Goal: Navigation & Orientation: Find specific page/section

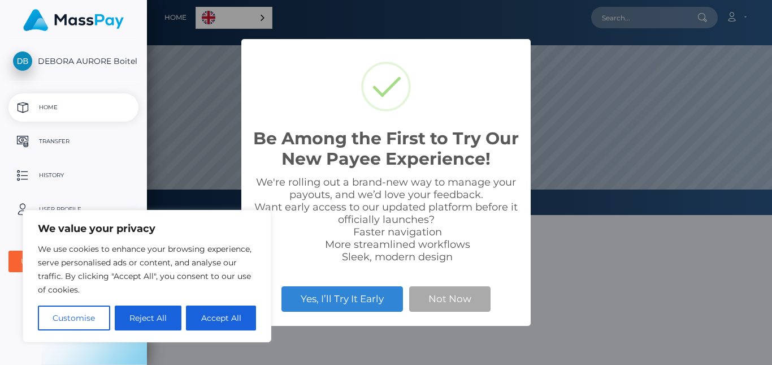
scroll to position [215, 625]
click at [219, 315] on button "Accept All" at bounding box center [221, 317] width 70 height 25
checkbox input "true"
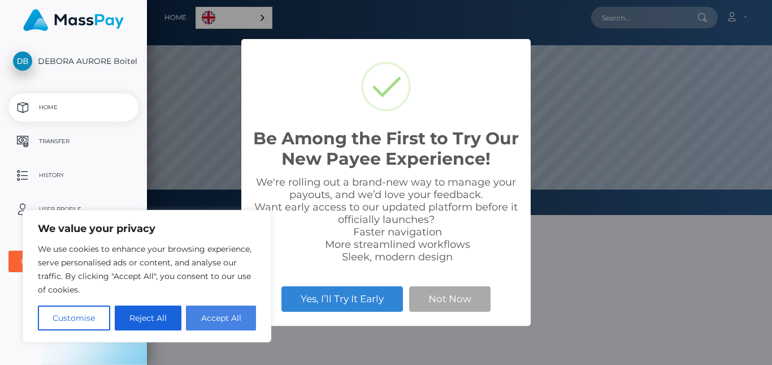
checkbox input "true"
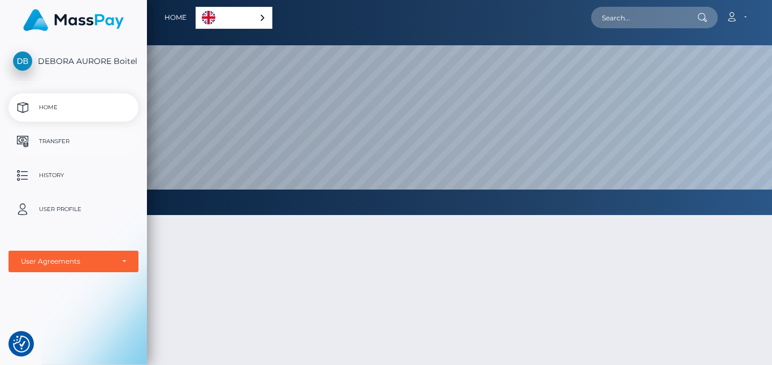
click at [52, 141] on p "Transfer" at bounding box center [73, 141] width 121 height 17
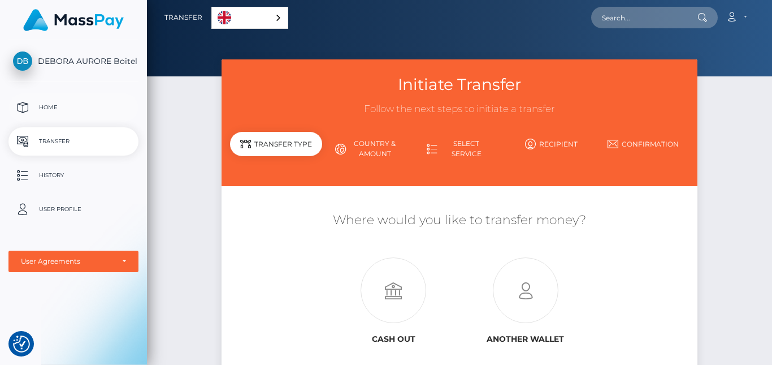
click at [46, 107] on p "Home" at bounding box center [73, 107] width 121 height 17
